Goal: Navigation & Orientation: Find specific page/section

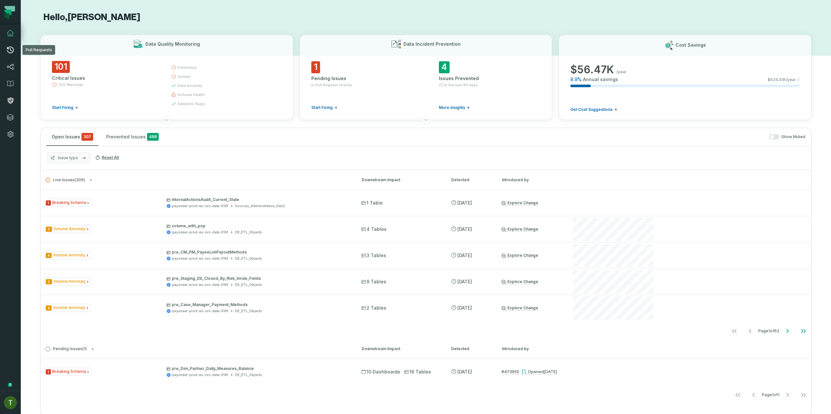
click at [17, 54] on link "Pull Requests" at bounding box center [10, 50] width 21 height 17
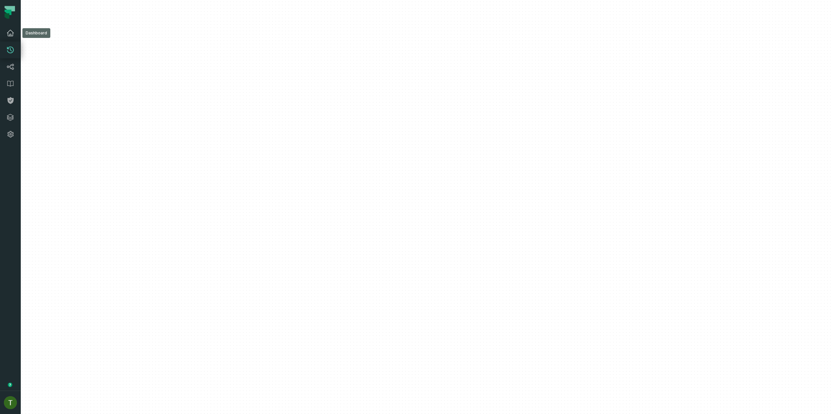
click at [6, 37] on link "Dashboard" at bounding box center [10, 33] width 21 height 17
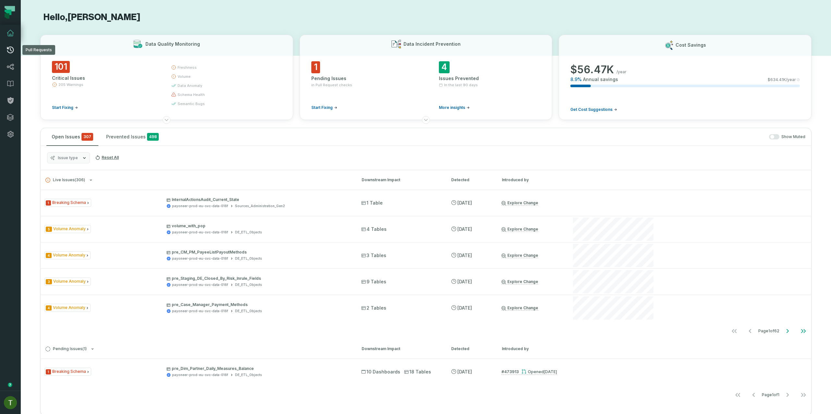
click at [13, 50] on icon at bounding box center [10, 50] width 8 height 8
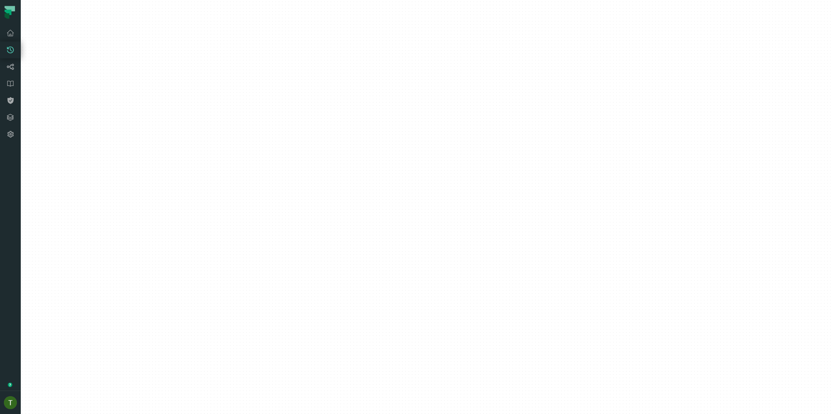
click at [12, 50] on icon at bounding box center [10, 50] width 8 height 8
click at [12, 49] on icon at bounding box center [10, 50] width 8 height 8
click at [433, 198] on html "Pull Requests Dashboard Lineage Data Catalog Policies Integrations Settings Tom…" at bounding box center [415, 207] width 831 height 414
click at [199, 63] on html "Pull Requests Dashboard Lineage Data Catalog Policies Integrations Settings Tom…" at bounding box center [415, 207] width 831 height 414
